Goal: Information Seeking & Learning: Learn about a topic

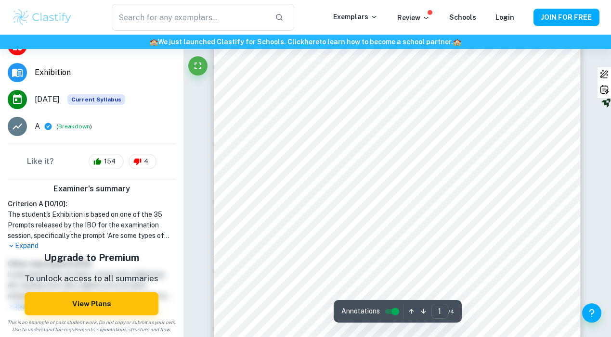
scroll to position [36, 0]
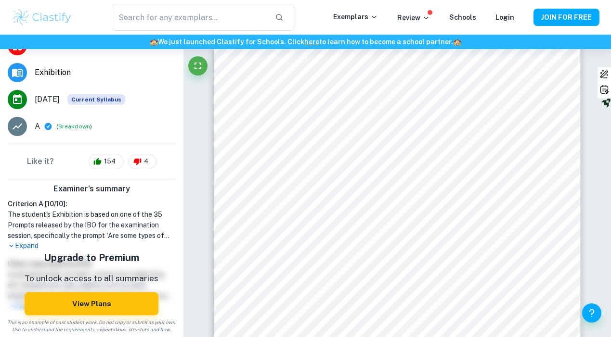
click at [36, 248] on p "Expand" at bounding box center [92, 246] width 168 height 10
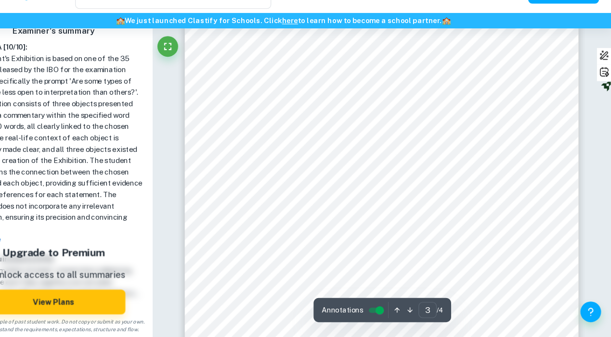
scroll to position [1399, 0]
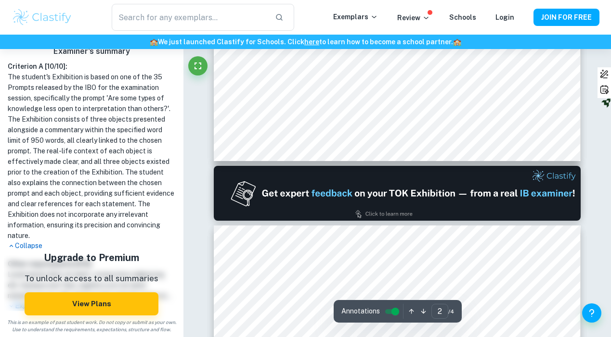
type input "1"
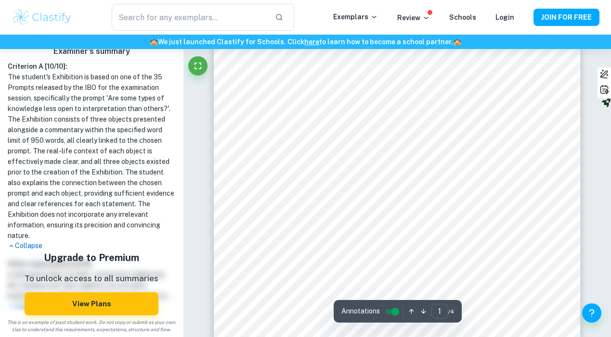
scroll to position [0, 0]
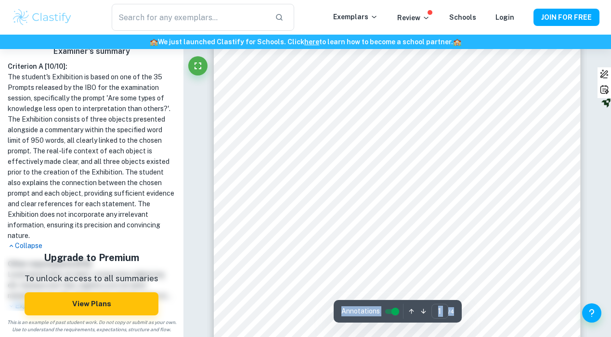
scroll to position [171, 0]
